Goal: Task Accomplishment & Management: Complete application form

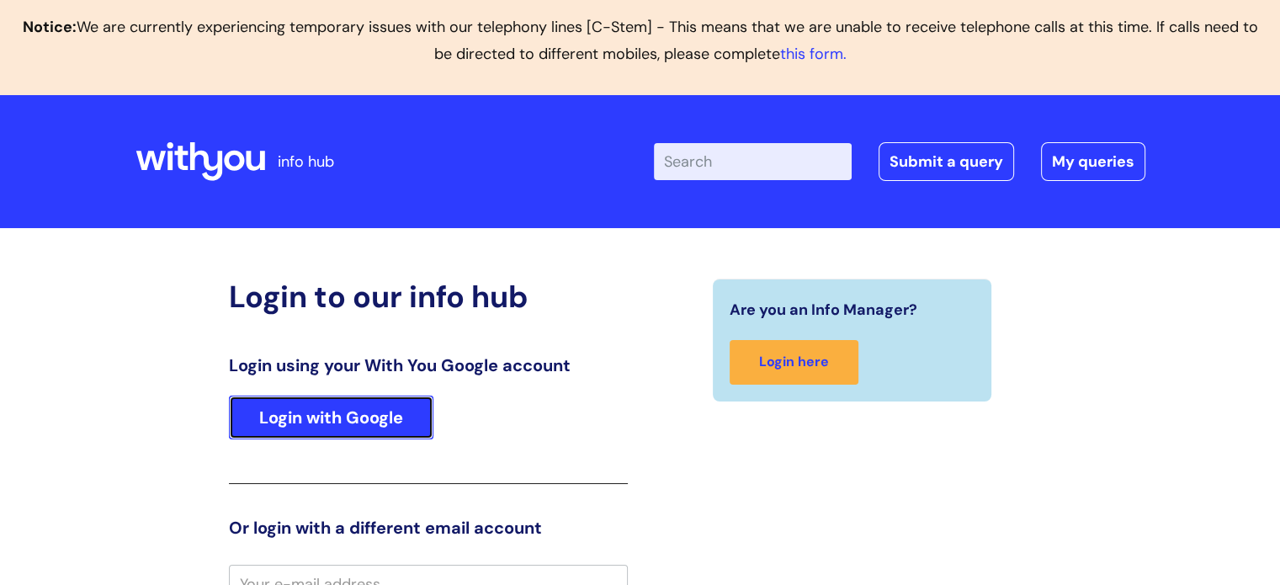
click at [338, 417] on link "Login with Google" at bounding box center [331, 418] width 205 height 44
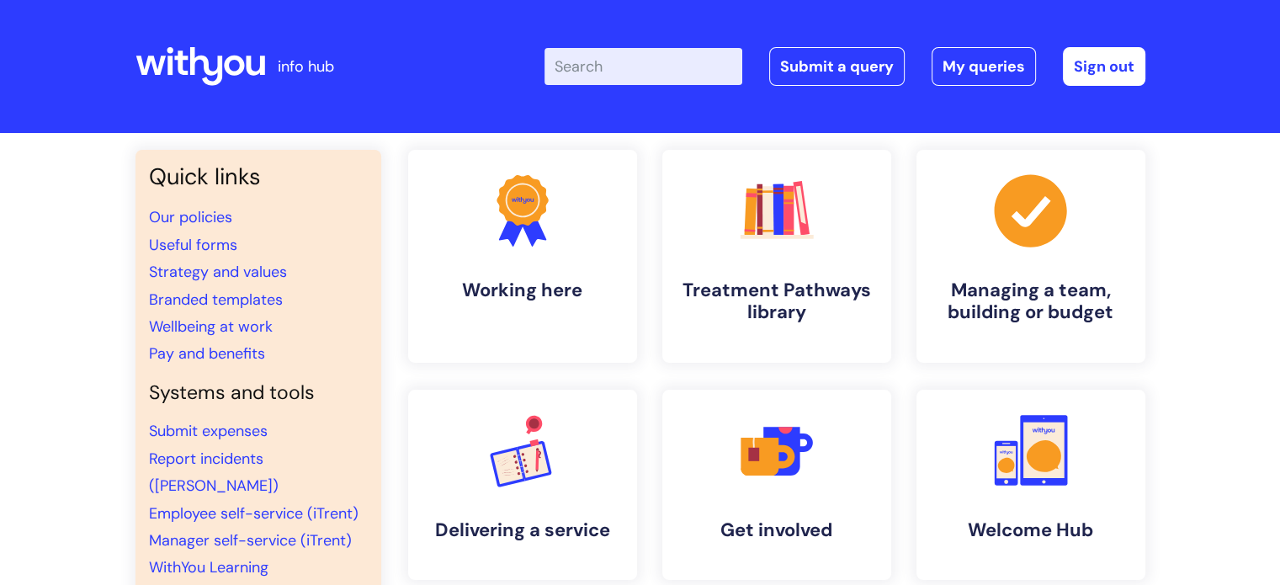
click at [621, 67] on input "Enter your search term here..." at bounding box center [644, 66] width 198 height 37
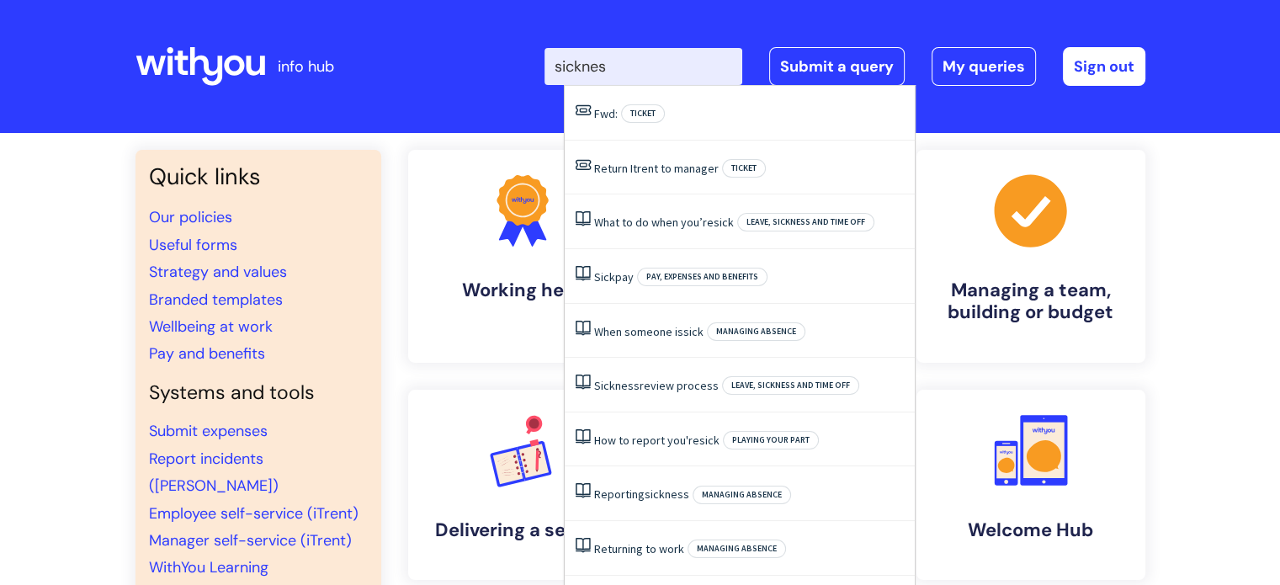
type input "sickness"
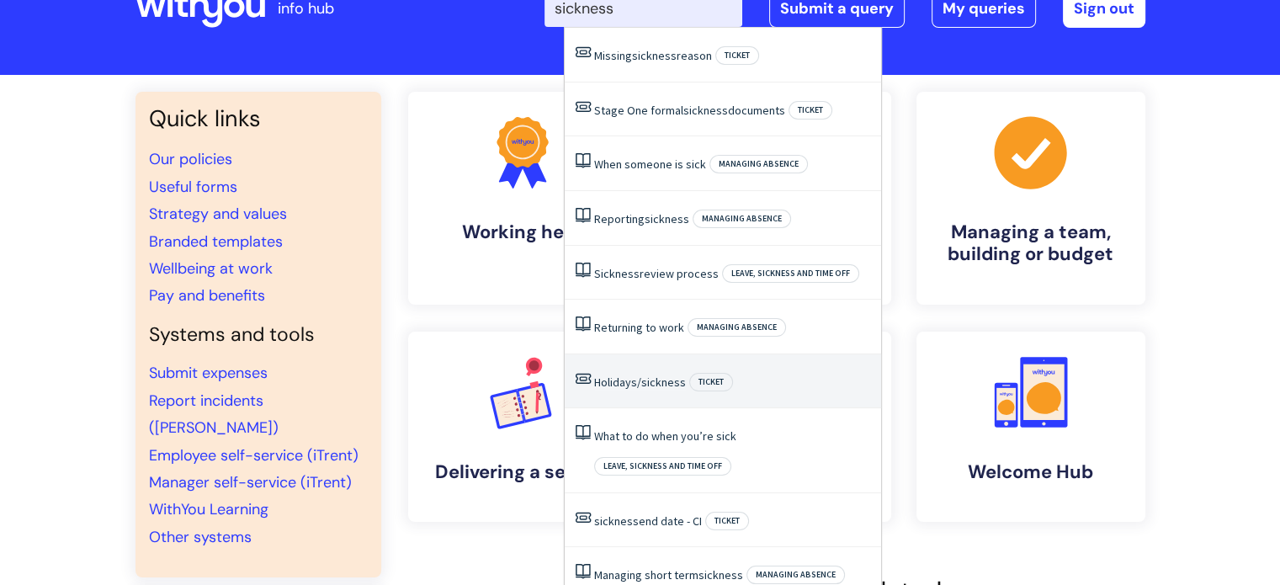
scroll to position [84, 0]
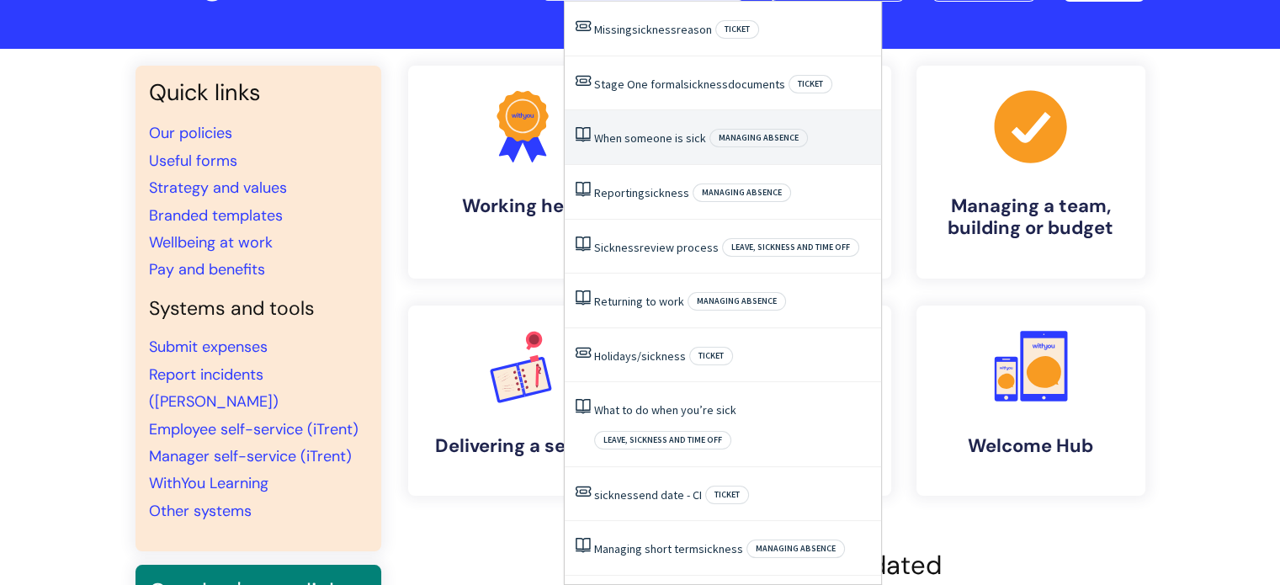
click at [659, 141] on link "When someone is sick" at bounding box center [650, 137] width 112 height 15
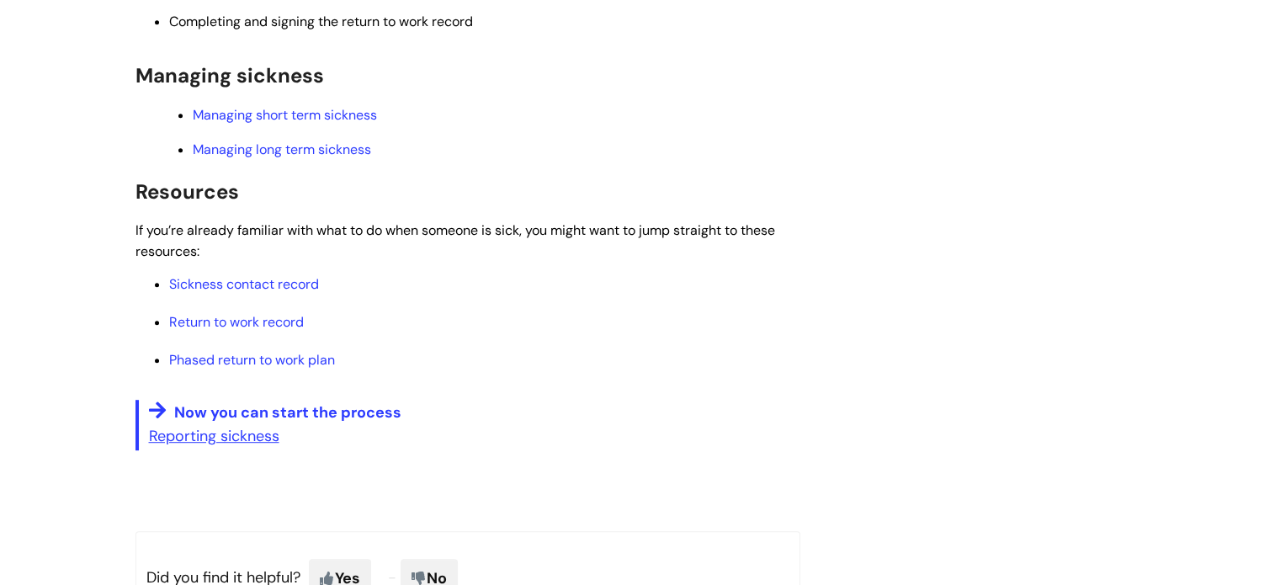
scroll to position [758, 0]
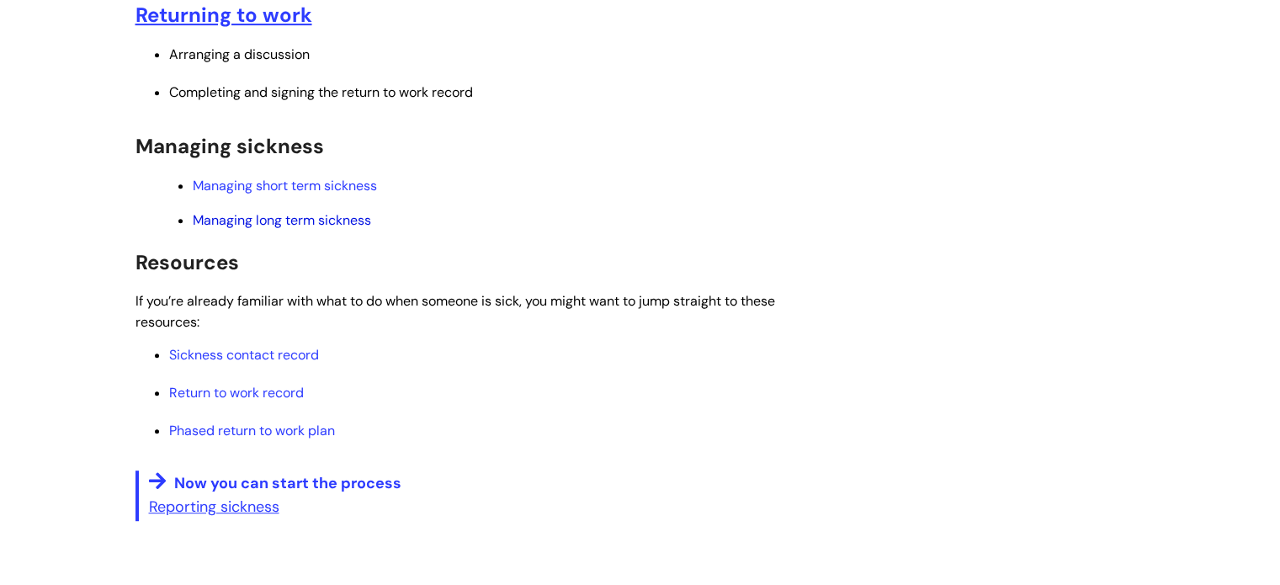
click at [319, 221] on link "Managing long term sickness" at bounding box center [282, 220] width 178 height 18
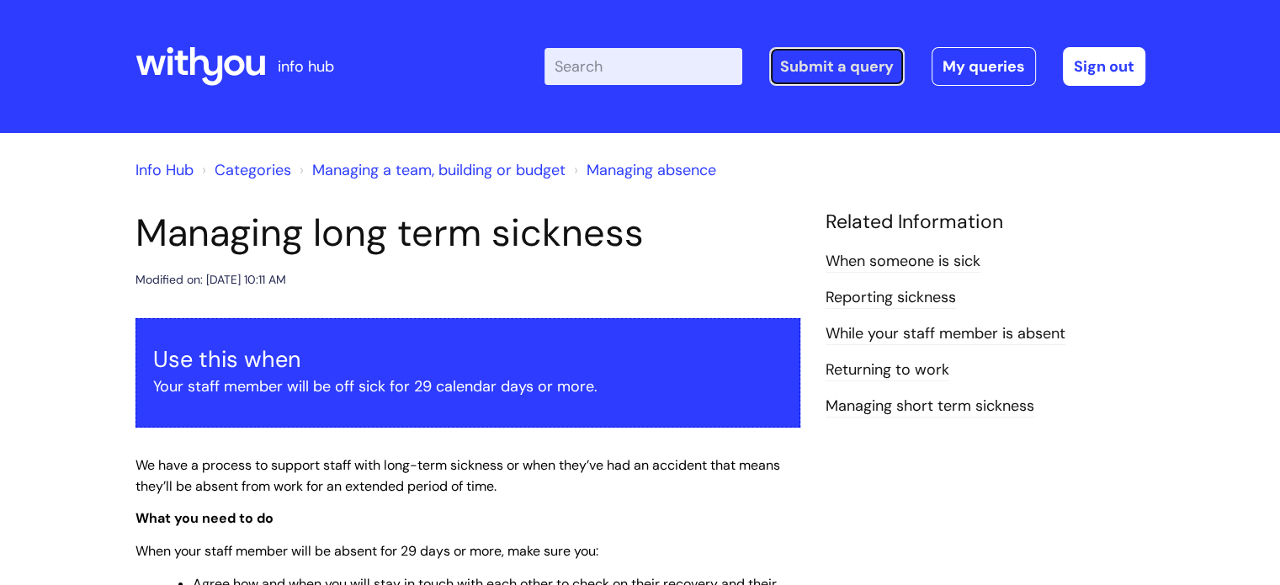
click at [838, 63] on link "Submit a query" at bounding box center [837, 66] width 136 height 39
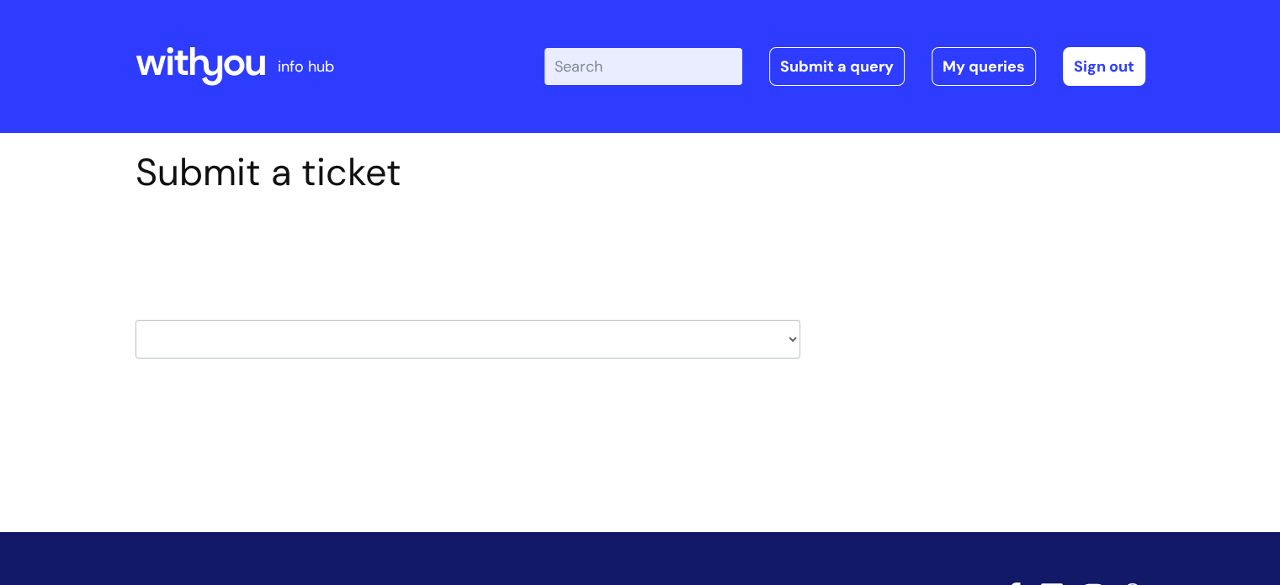
click at [788, 336] on select "HR / People IT and Support Clinical Drug Alerts Finance Accounts Data Support T…" at bounding box center [468, 339] width 665 height 39
select select "hr_/_people"
click at [136, 320] on select "HR / People IT and Support Clinical Drug Alerts Finance Accounts Data Support T…" at bounding box center [468, 339] width 665 height 39
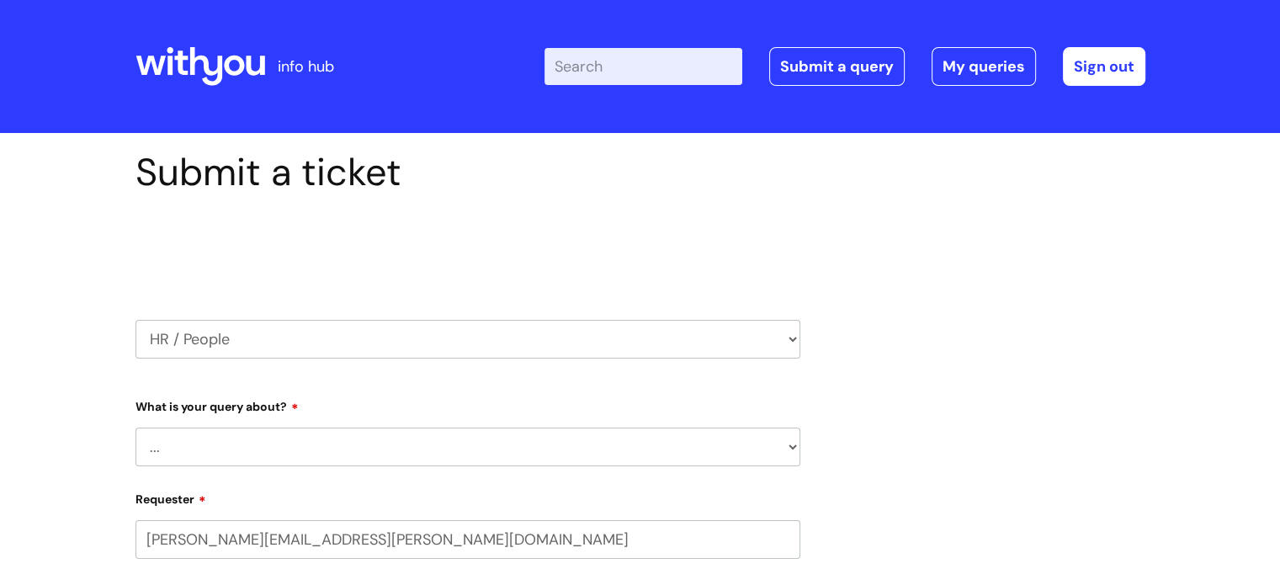
select select "80004286582"
click at [789, 449] on select "... Absence Query Holiday Query Employee change request General HR Query iTrent…" at bounding box center [468, 447] width 665 height 39
select select "iTrent"
click at [136, 428] on select "... Absence Query Holiday Query Employee change request General HR Query iTrent…" at bounding box center [468, 447] width 665 height 39
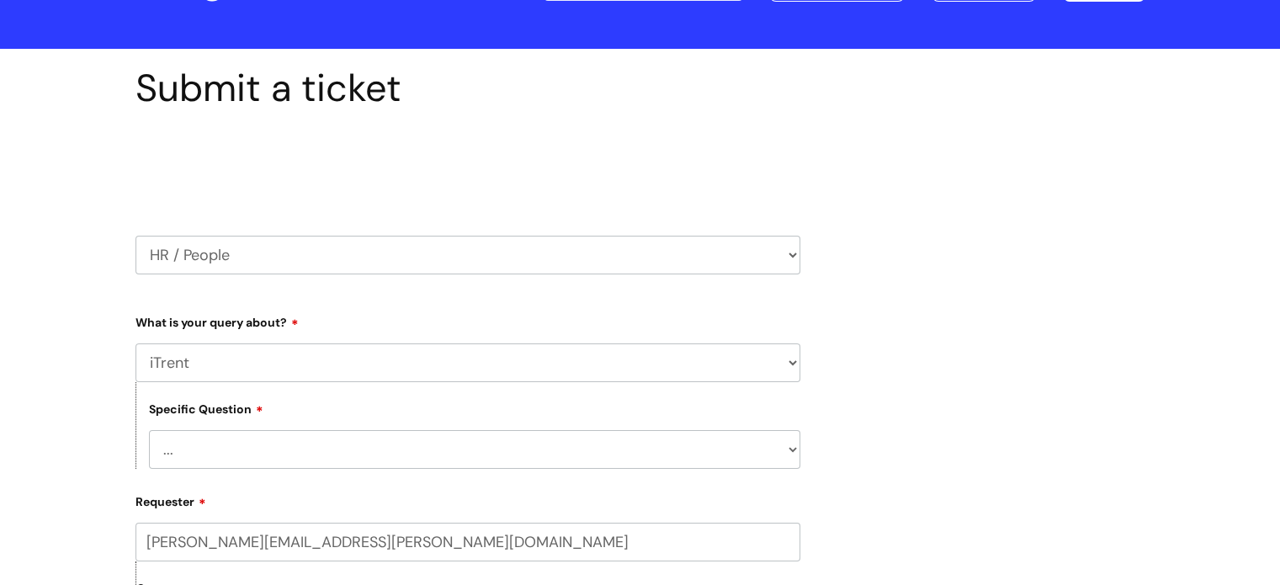
scroll to position [168, 0]
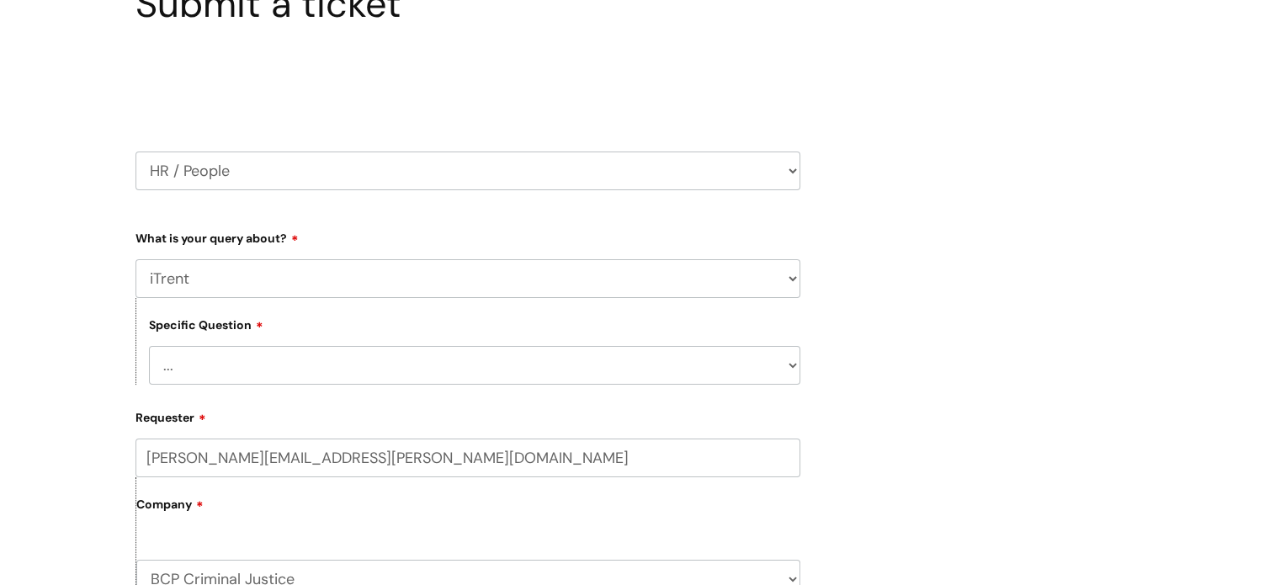
click at [784, 368] on select "... I can’t log in to iTrent I need to change someone’s line manager Issue with…" at bounding box center [474, 365] width 651 height 39
select select "I need to change someone’s line manager"
click at [149, 346] on select "... I can’t log in to iTrent I need to change someone’s line manager Issue with…" at bounding box center [474, 365] width 651 height 39
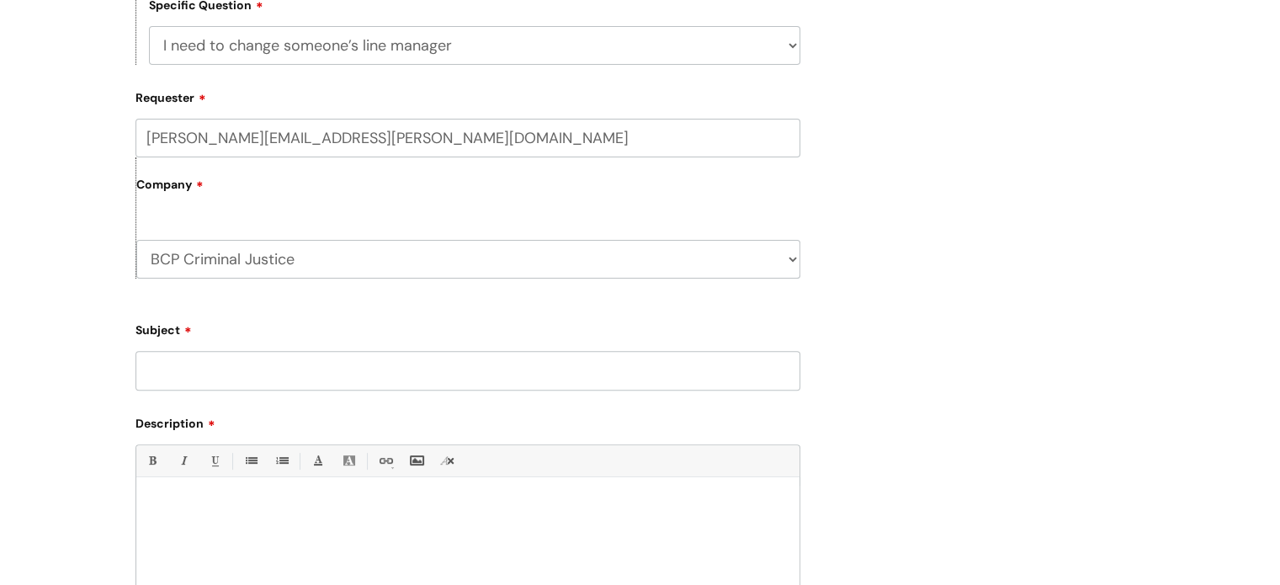
scroll to position [505, 0]
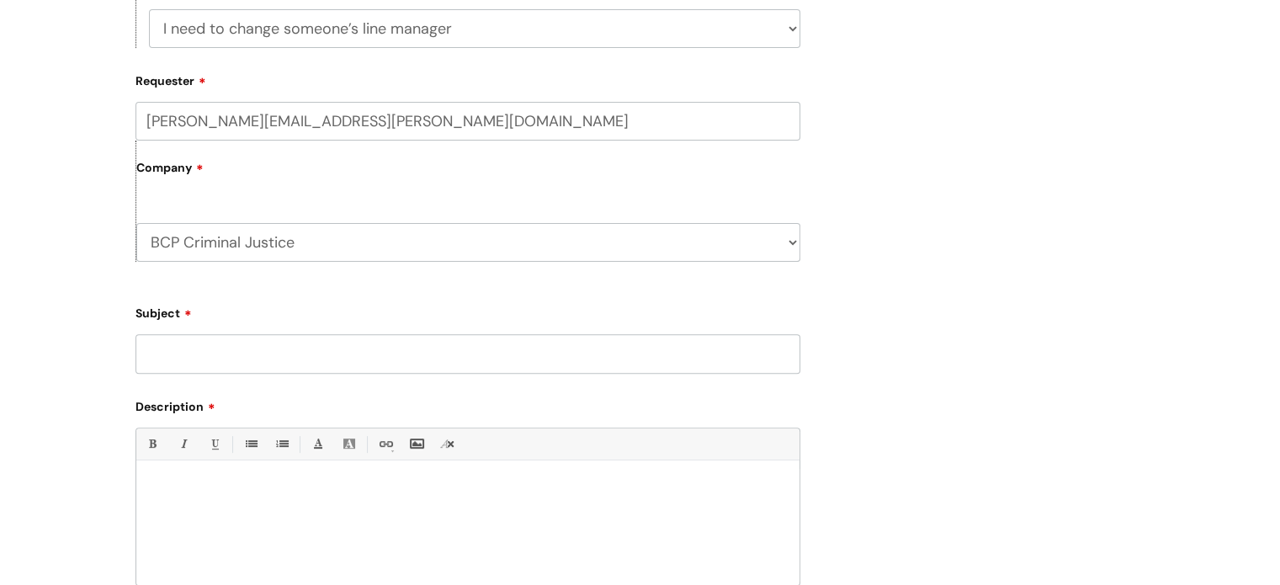
click at [179, 355] on input "Subject" at bounding box center [468, 353] width 665 height 39
type input "[PERSON_NAME]"
click at [186, 494] on p at bounding box center [468, 488] width 638 height 15
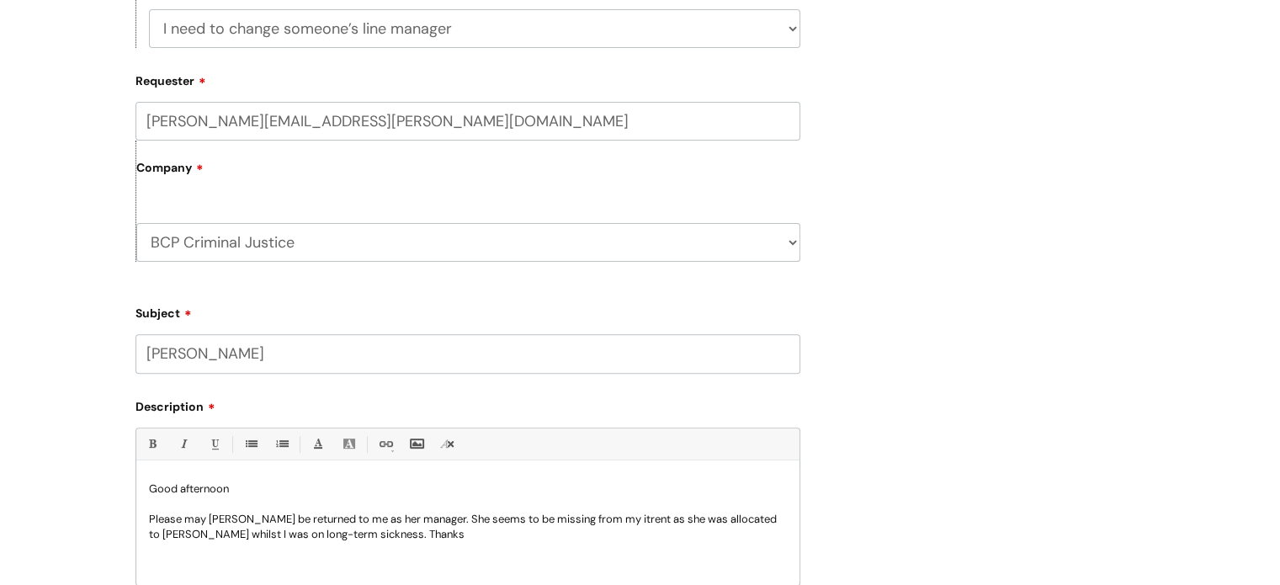
scroll to position [673, 0]
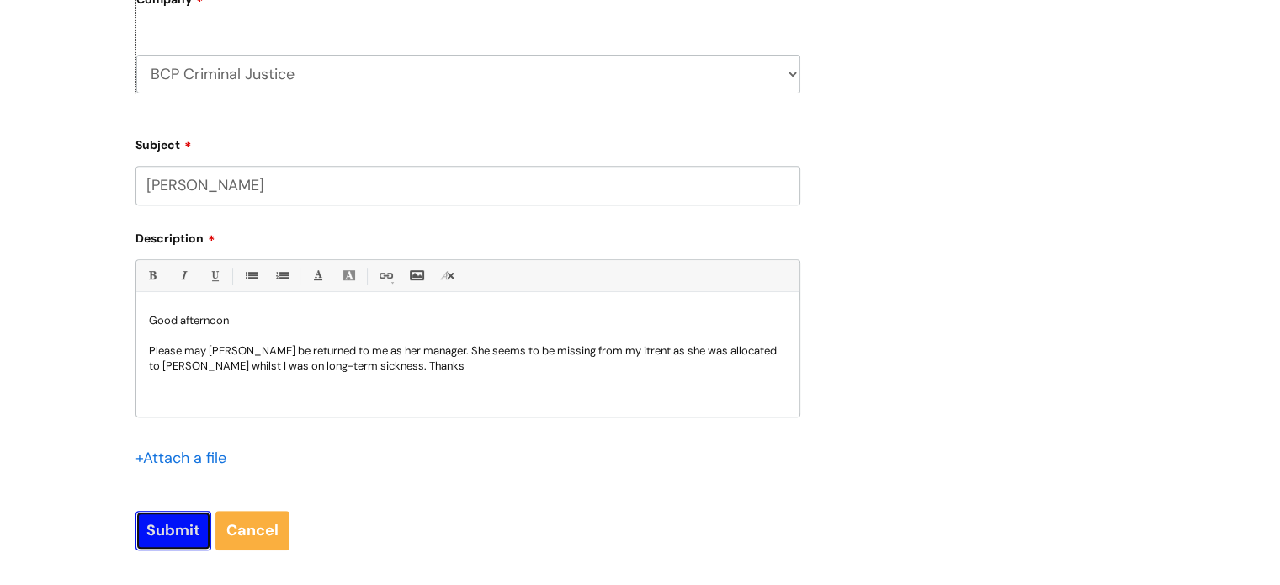
click at [178, 534] on input "Submit" at bounding box center [174, 530] width 76 height 39
type input "Please Wait..."
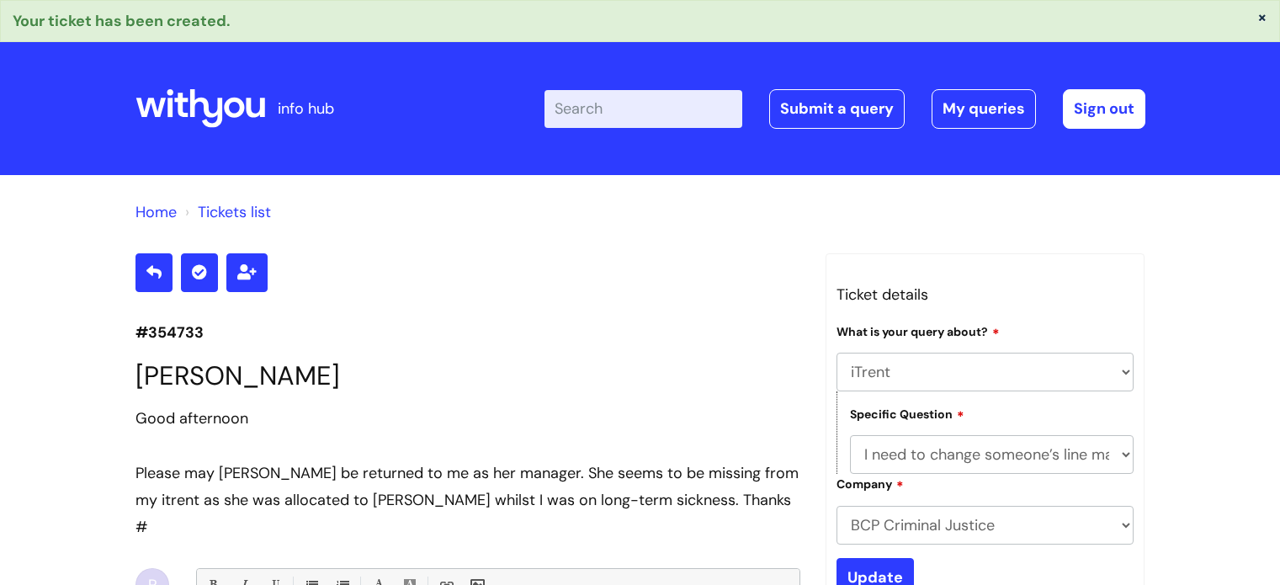
select select "iTrent"
select select "I need to change someone’s line manager"
